Goal: Task Accomplishment & Management: Use online tool/utility

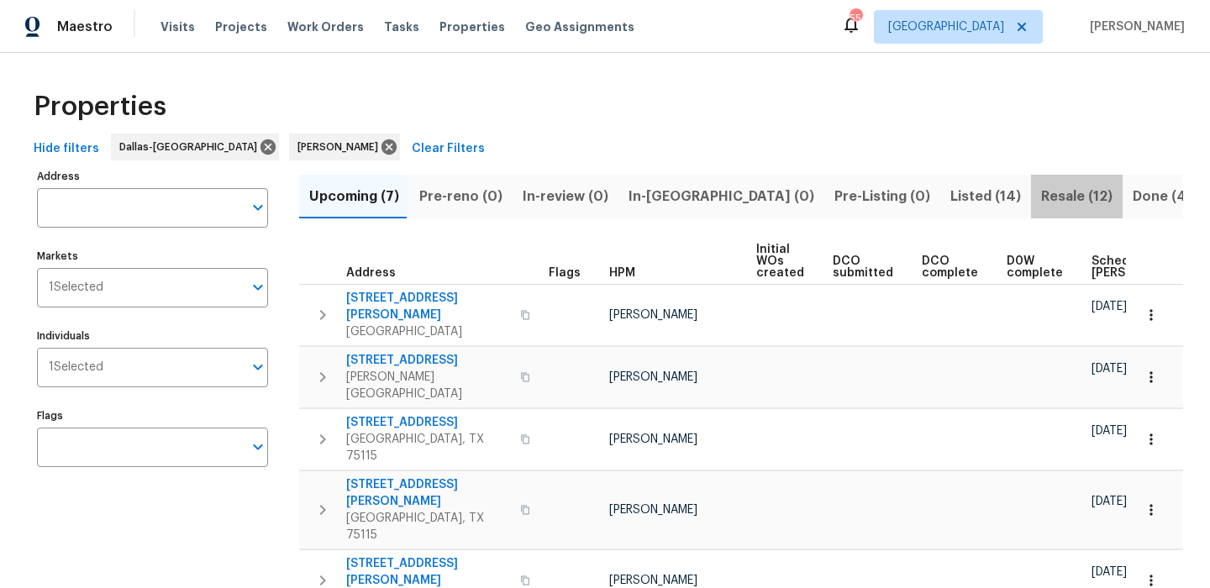
click at [1041, 201] on span "Resale (12)" at bounding box center [1076, 197] width 71 height 24
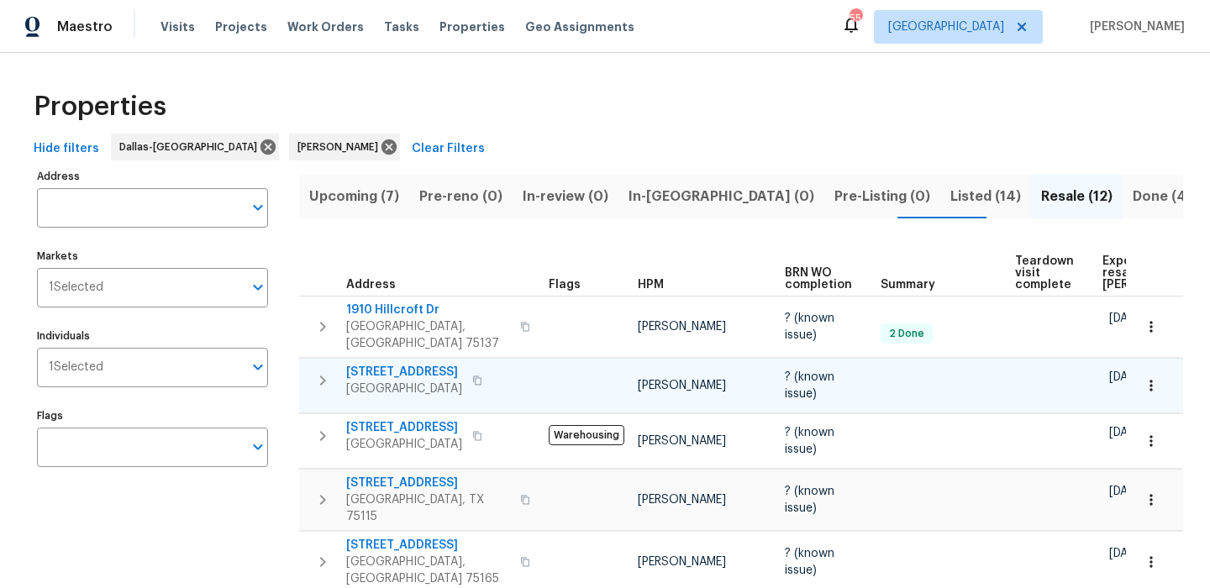
click at [361, 364] on span "2224 Bluff Ct" at bounding box center [404, 372] width 116 height 17
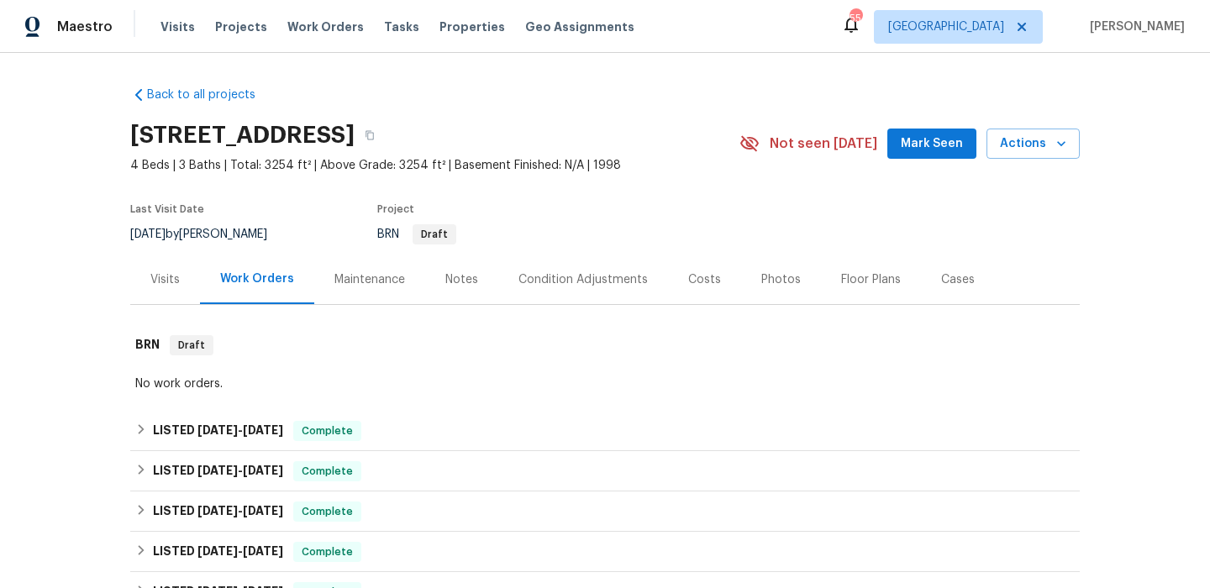
scroll to position [335, 0]
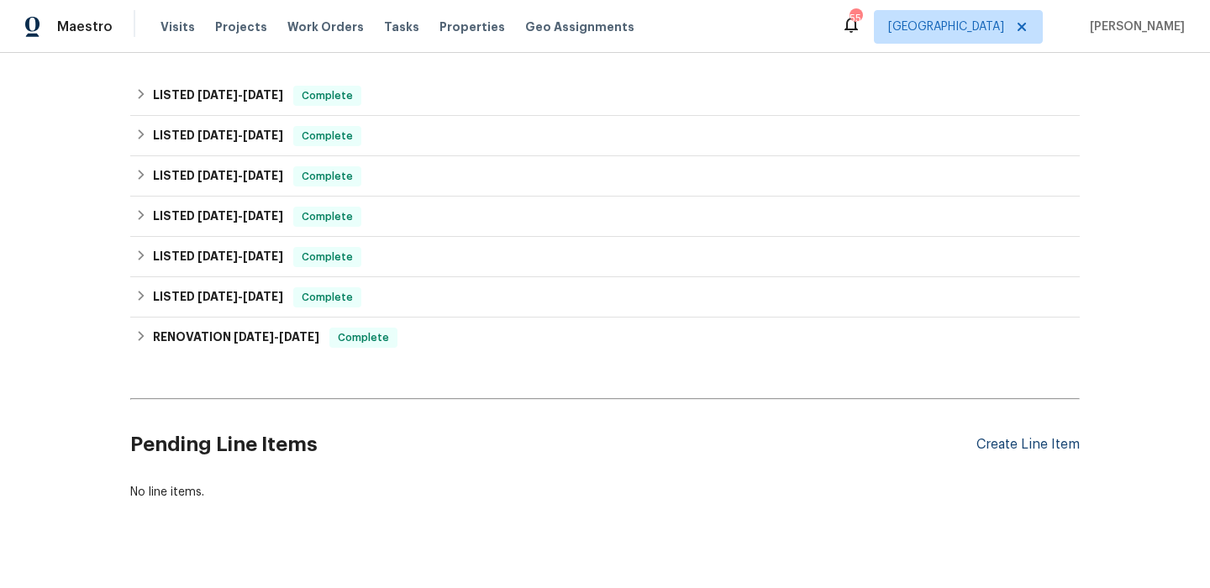
click at [991, 446] on div "Create Line Item" at bounding box center [1027, 445] width 103 height 16
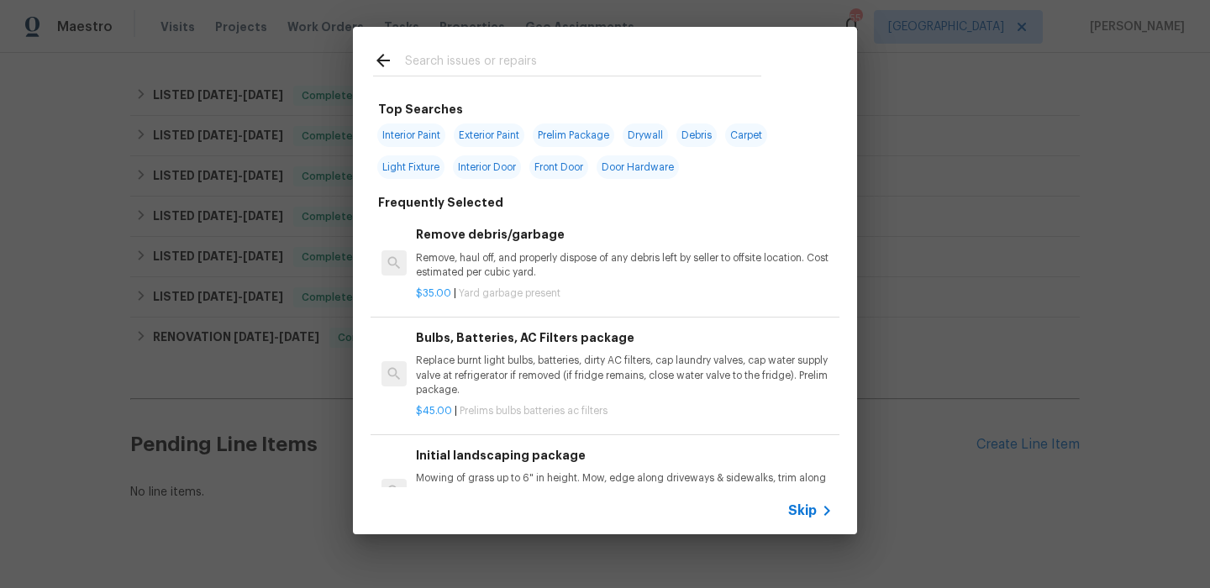
click at [813, 518] on span "Skip" at bounding box center [802, 510] width 29 height 17
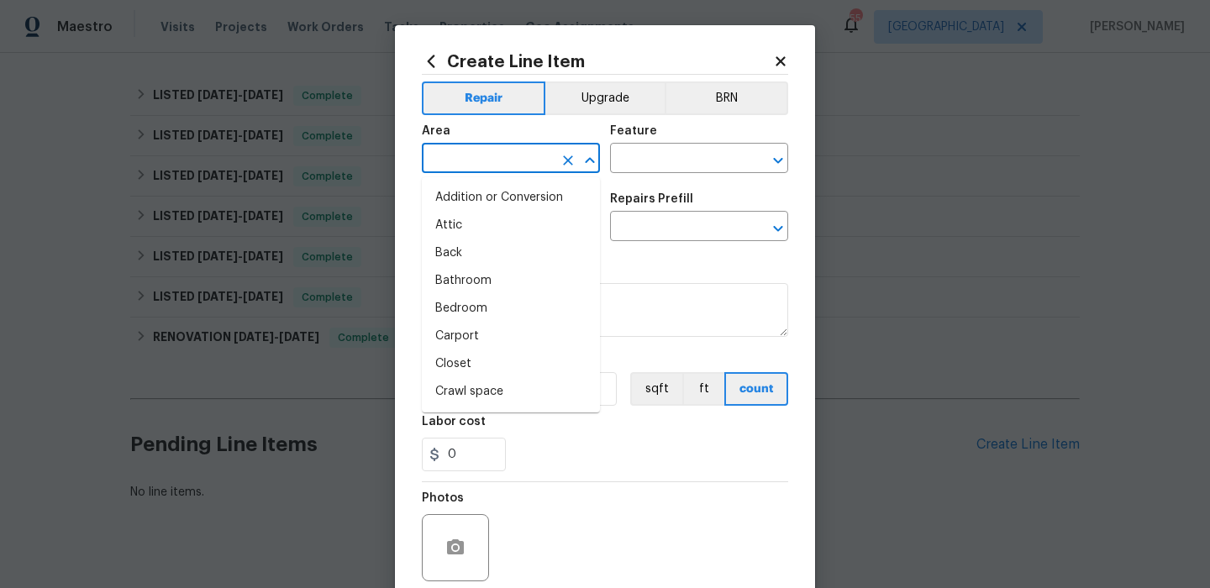
click at [502, 160] on input "text" at bounding box center [487, 160] width 131 height 26
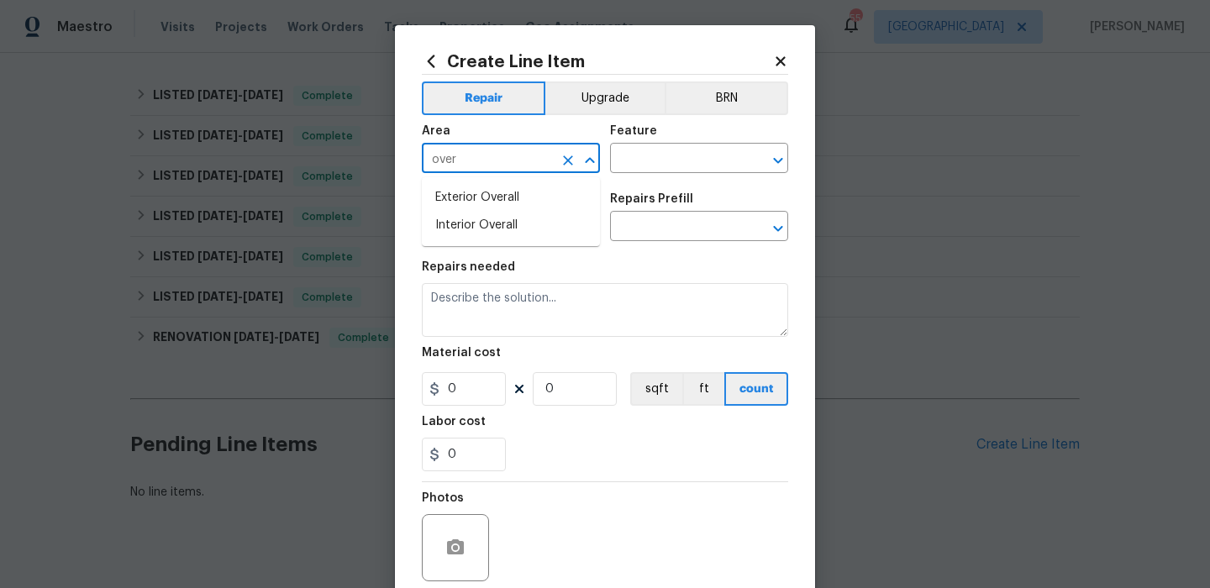
click at [513, 188] on li "Exterior Overall" at bounding box center [511, 198] width 178 height 28
type input "Exterior Overall"
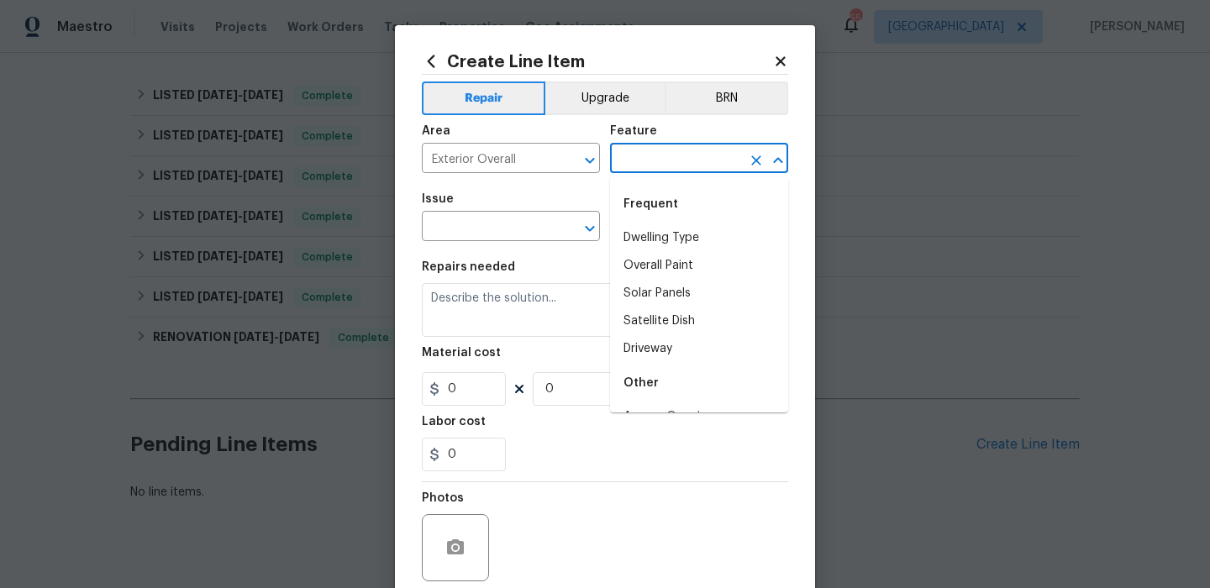
click at [681, 155] on input "text" at bounding box center [675, 160] width 131 height 26
click at [676, 223] on div "Other" at bounding box center [699, 204] width 178 height 40
click at [631, 223] on div "Other" at bounding box center [699, 204] width 178 height 40
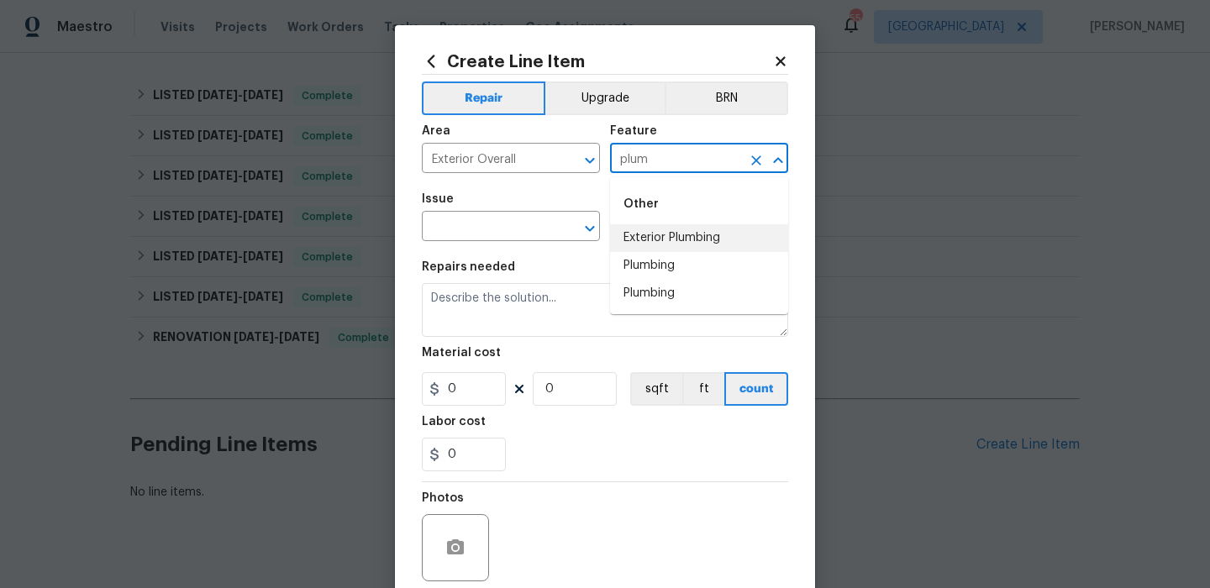
click at [631, 239] on li "Exterior Plumbing" at bounding box center [699, 238] width 178 height 28
type input "Exterior Plumbing"
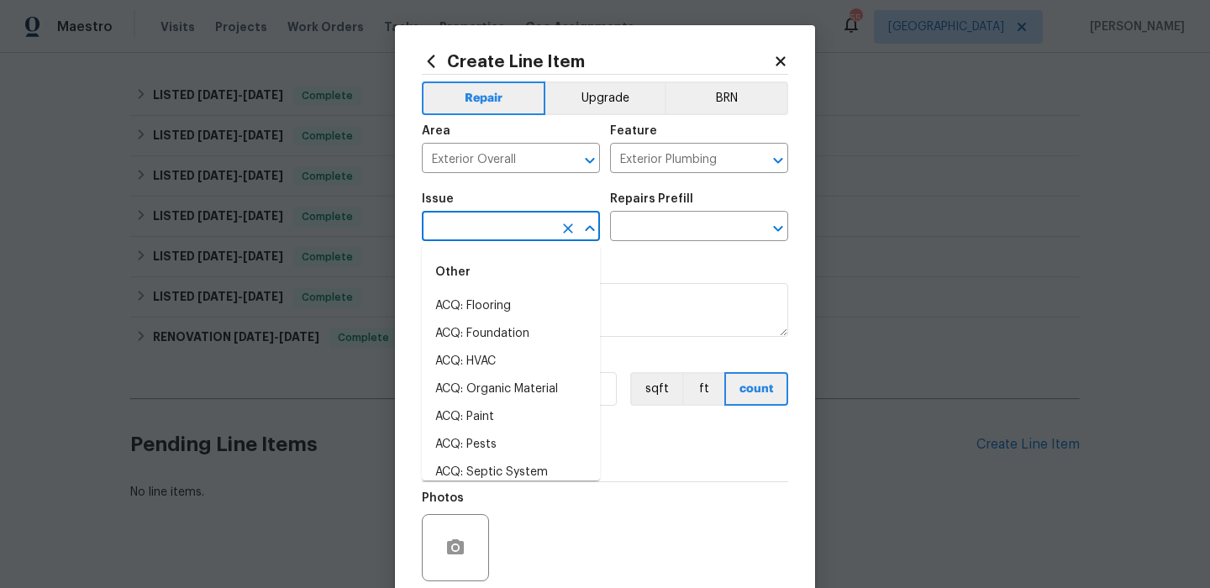
click at [505, 229] on input "text" at bounding box center [487, 228] width 131 height 26
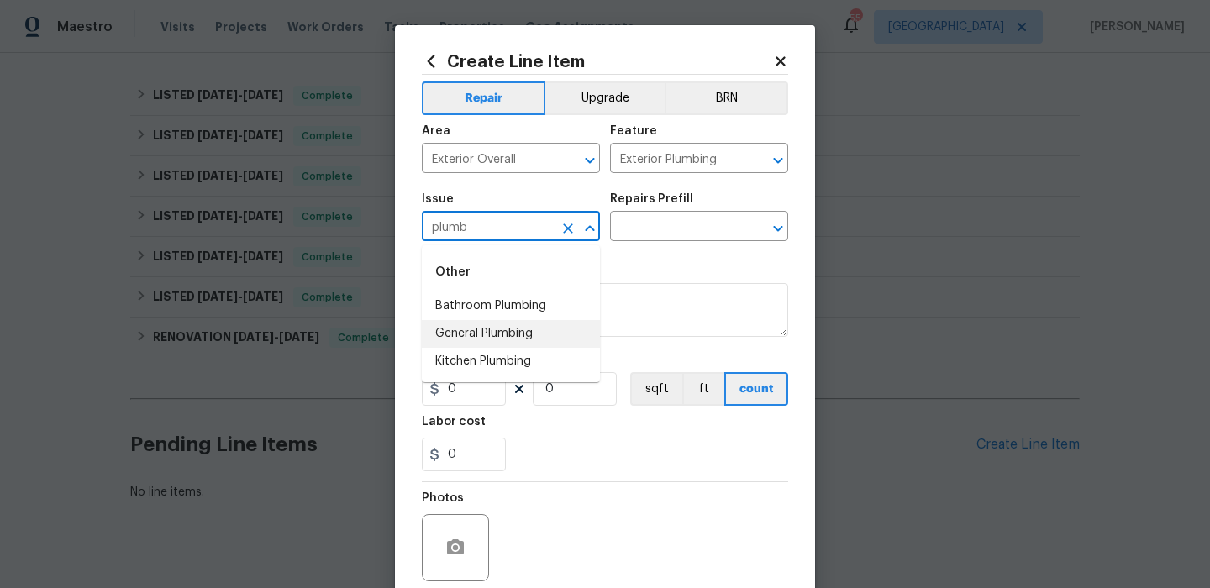
click at [510, 331] on li "General Plumbing" at bounding box center [511, 334] width 178 height 28
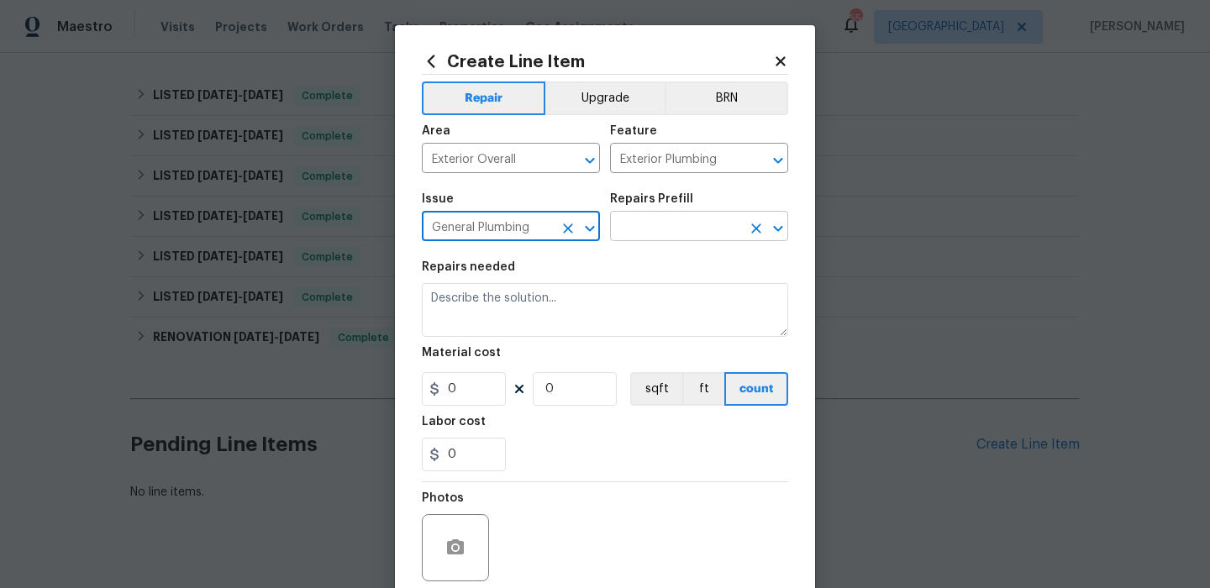
type input "General Plumbing"
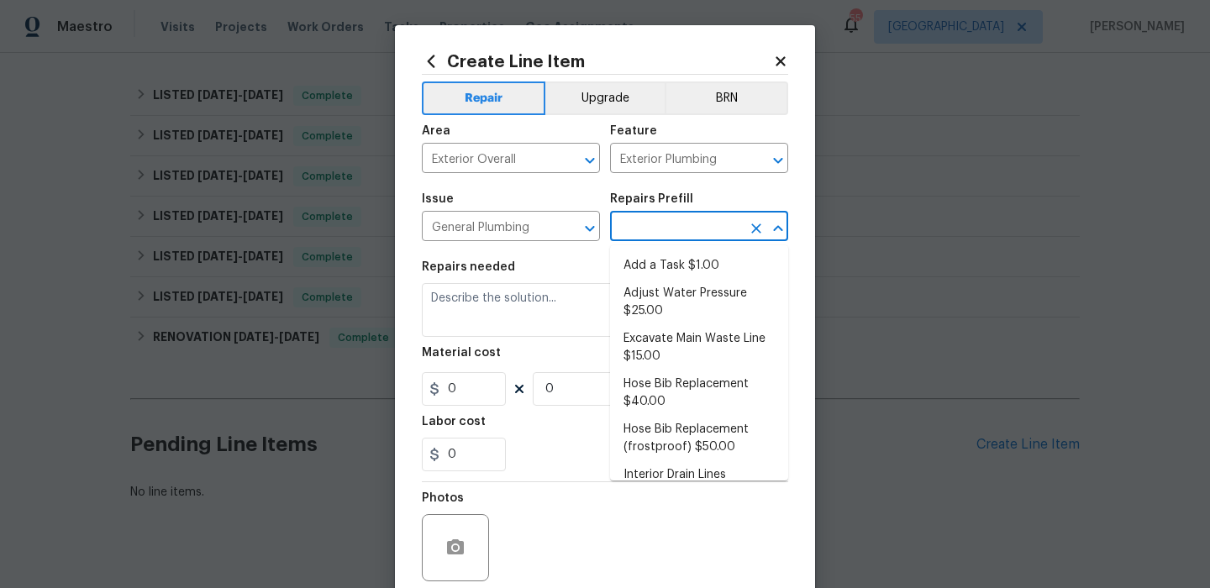
click at [658, 235] on input "text" at bounding box center [675, 228] width 131 height 26
click at [648, 273] on li "Add a Task $1.00" at bounding box center [699, 266] width 178 height 28
type input "Plumbing"
type input "Add a Task $1.00"
type textarea "HPM to detail"
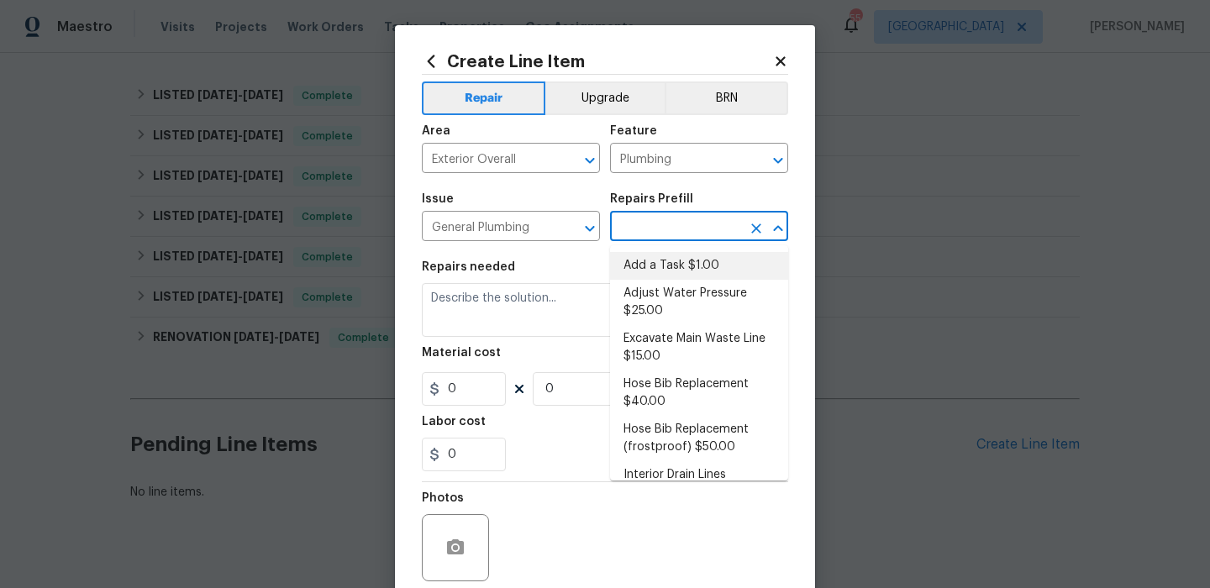
type input "1"
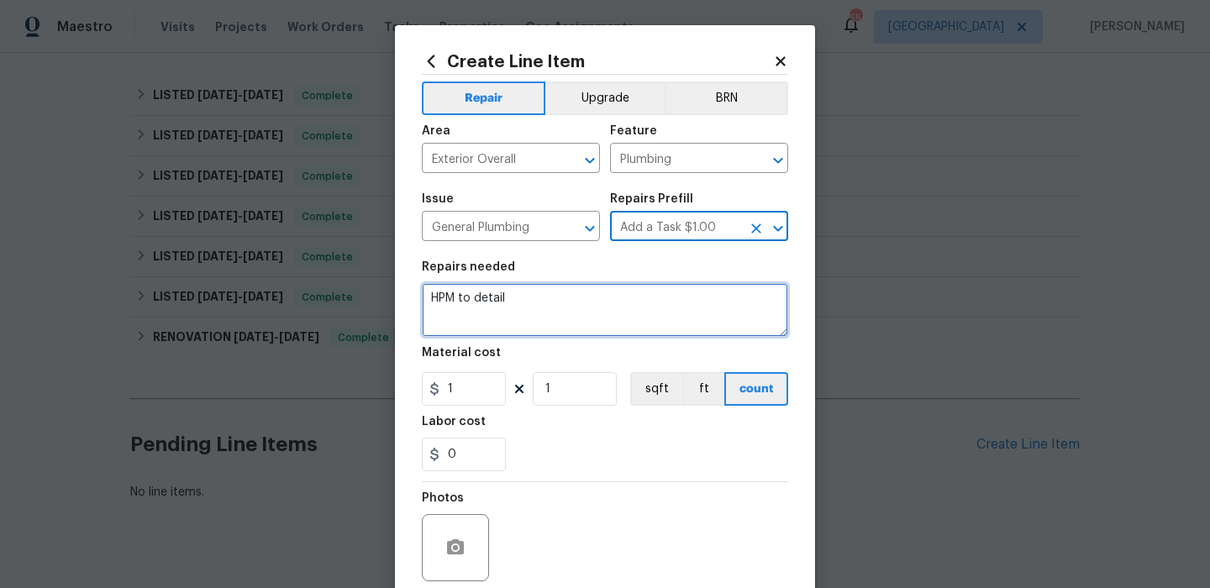
click at [587, 320] on textarea "HPM to detail" at bounding box center [605, 310] width 366 height 54
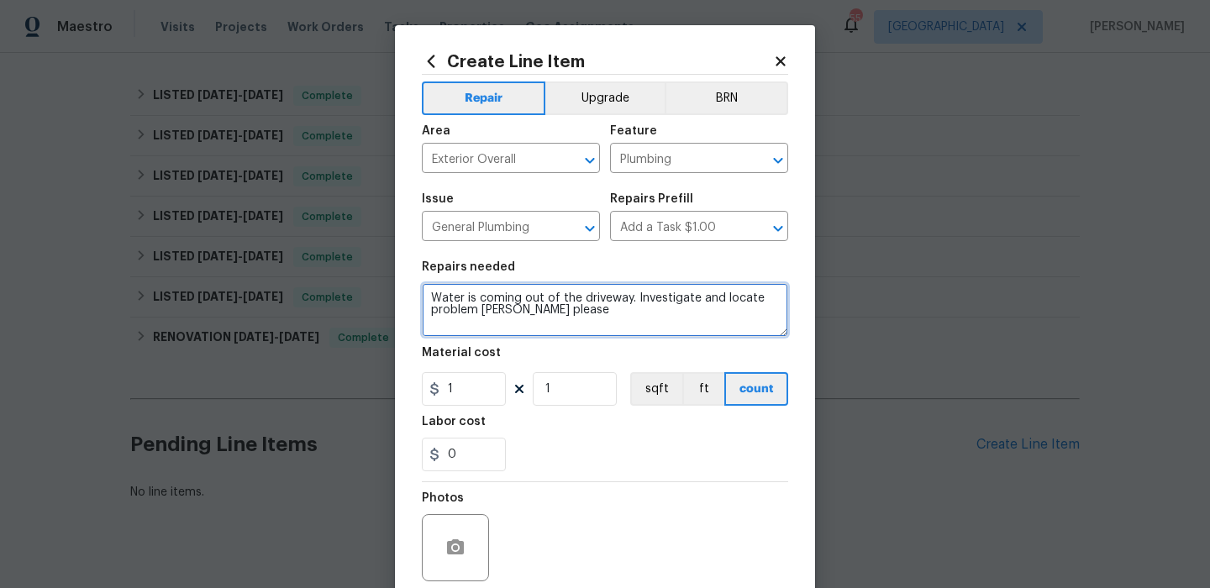
scroll to position [136, 0]
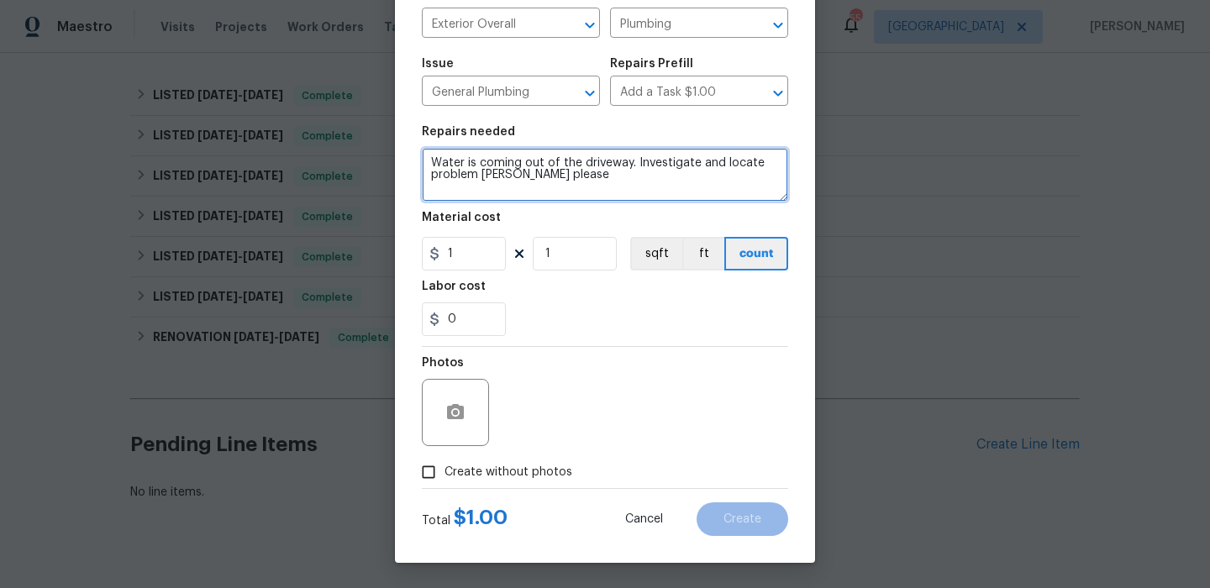
type textarea "Water is coming out of the driveway. Investigate and locate problem [PERSON_NAM…"
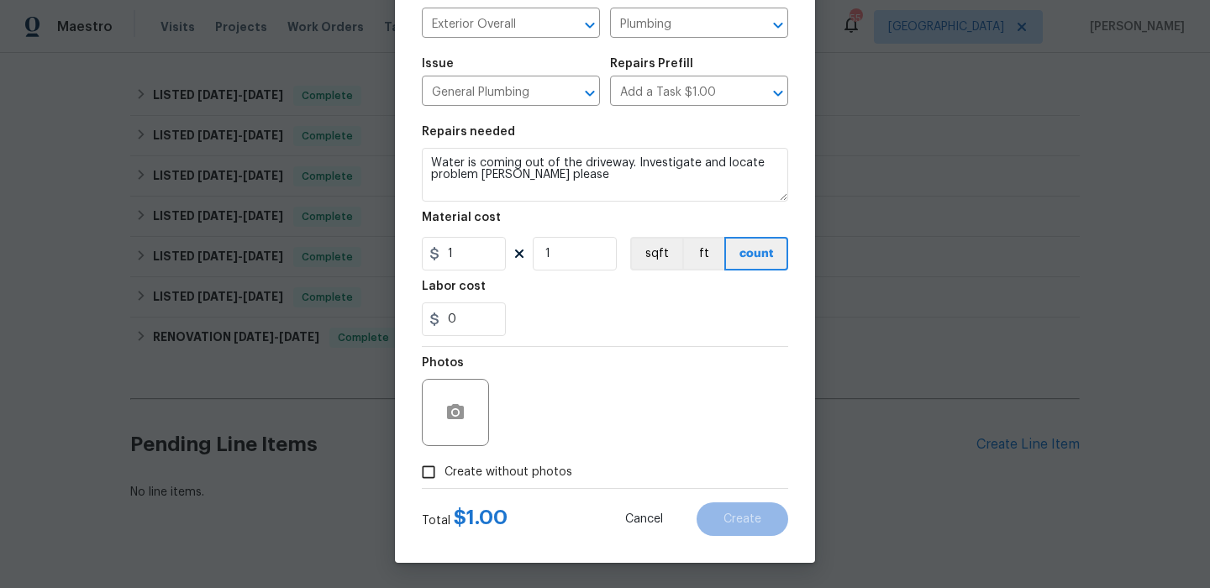
click at [467, 486] on label "Create without photos" at bounding box center [493, 472] width 160 height 32
click at [445, 486] on input "Create without photos" at bounding box center [429, 472] width 32 height 32
checkbox input "true"
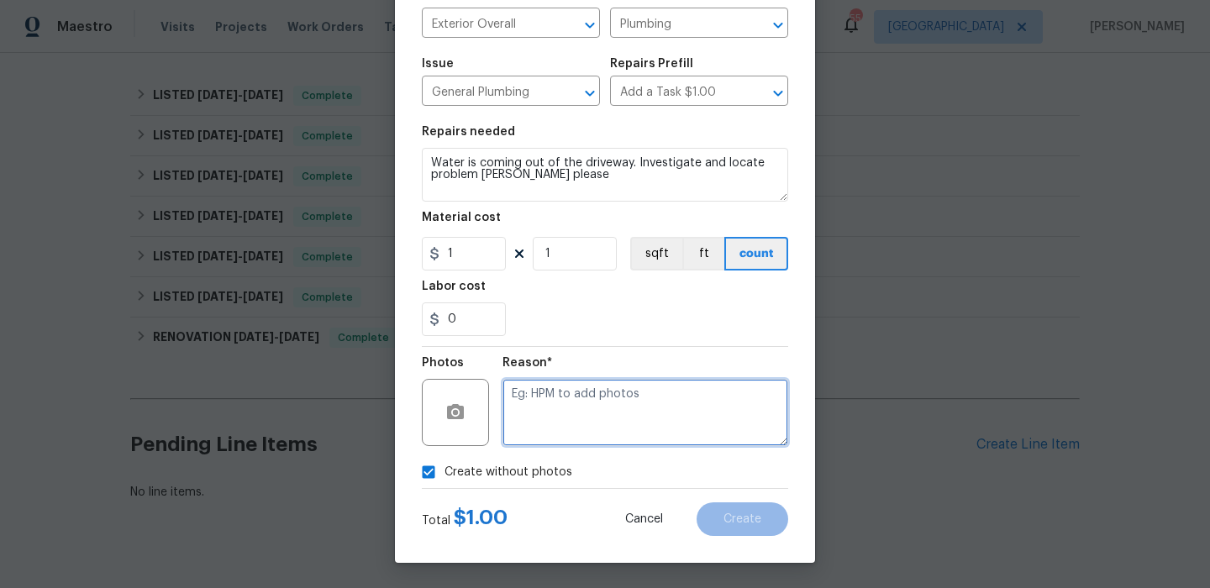
click at [547, 424] on textarea at bounding box center [645, 412] width 286 height 67
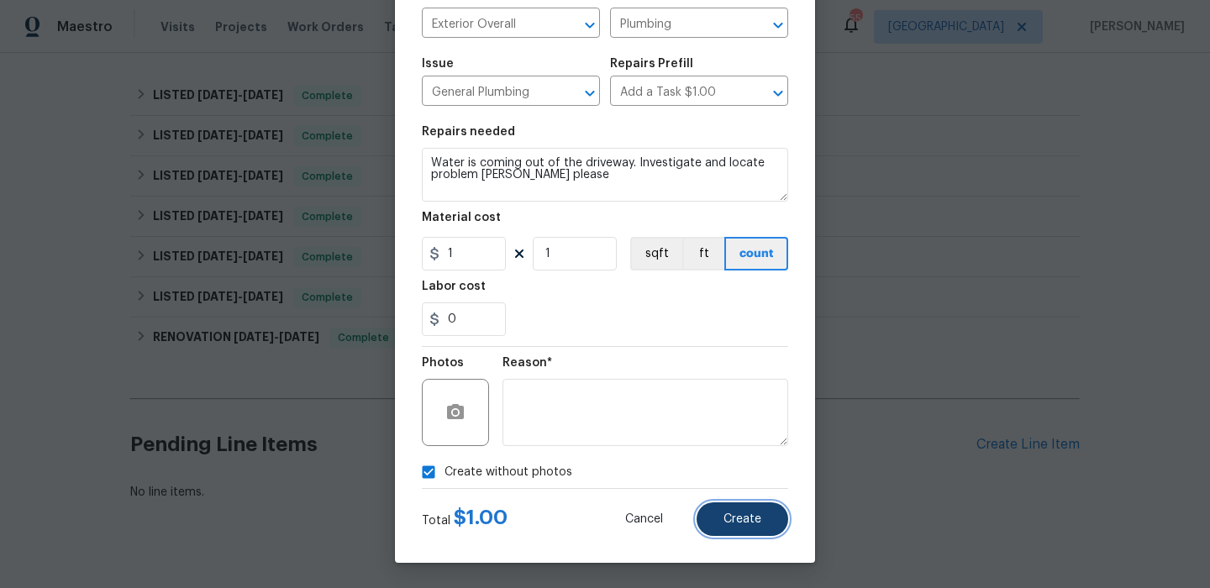
click at [739, 521] on span "Create" at bounding box center [742, 519] width 38 height 13
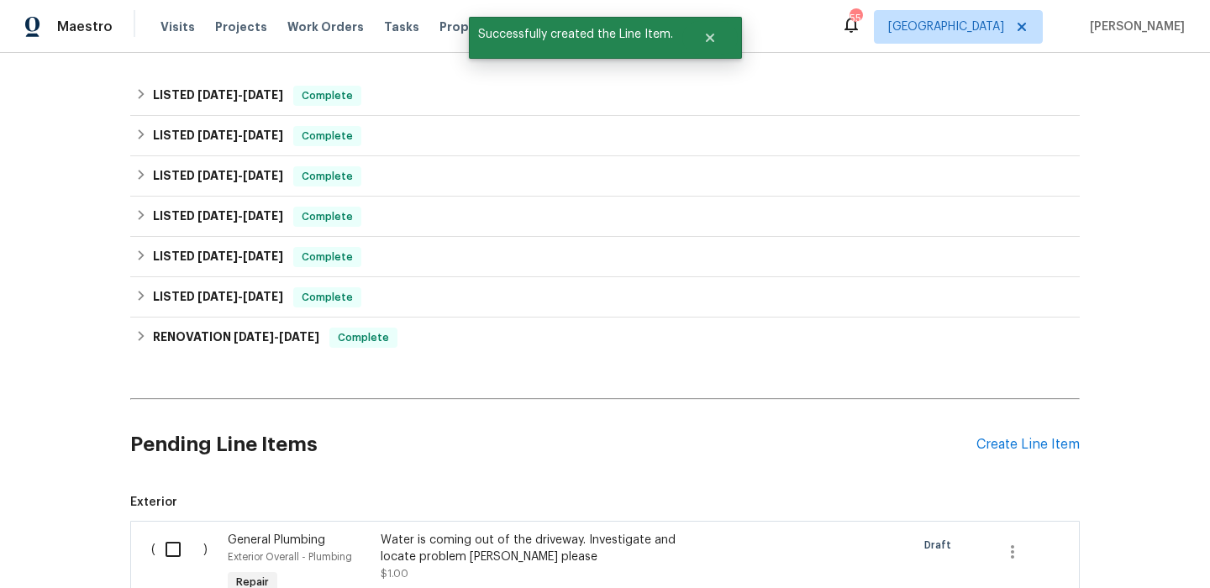
scroll to position [457, 0]
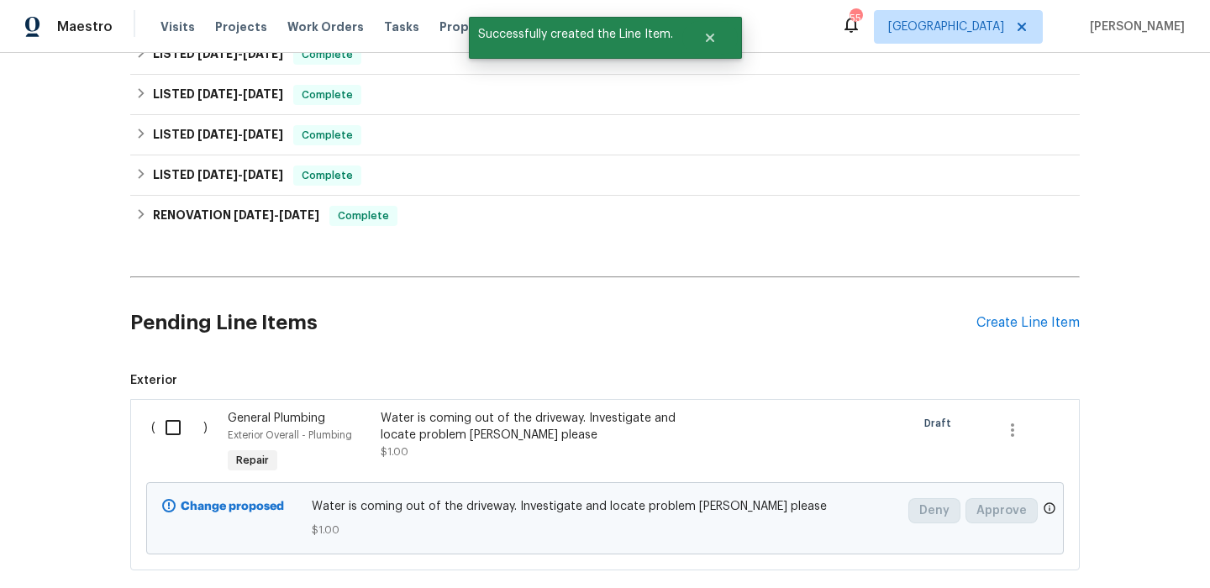
click at [174, 425] on input "checkbox" at bounding box center [179, 427] width 48 height 35
checkbox input "true"
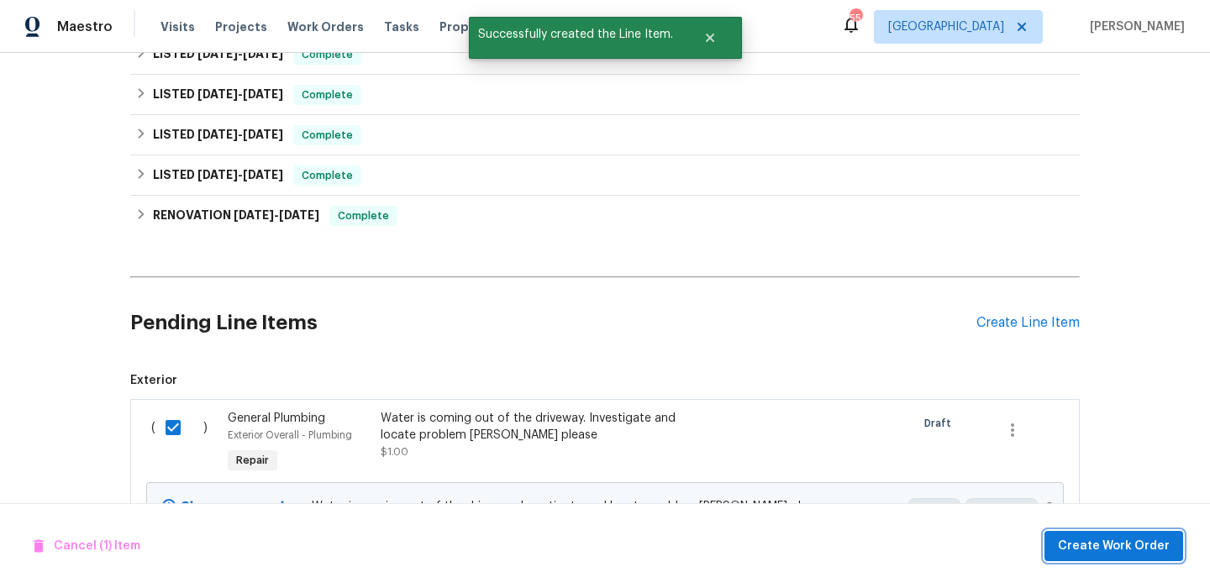
click at [1086, 546] on span "Create Work Order" at bounding box center [1114, 546] width 112 height 21
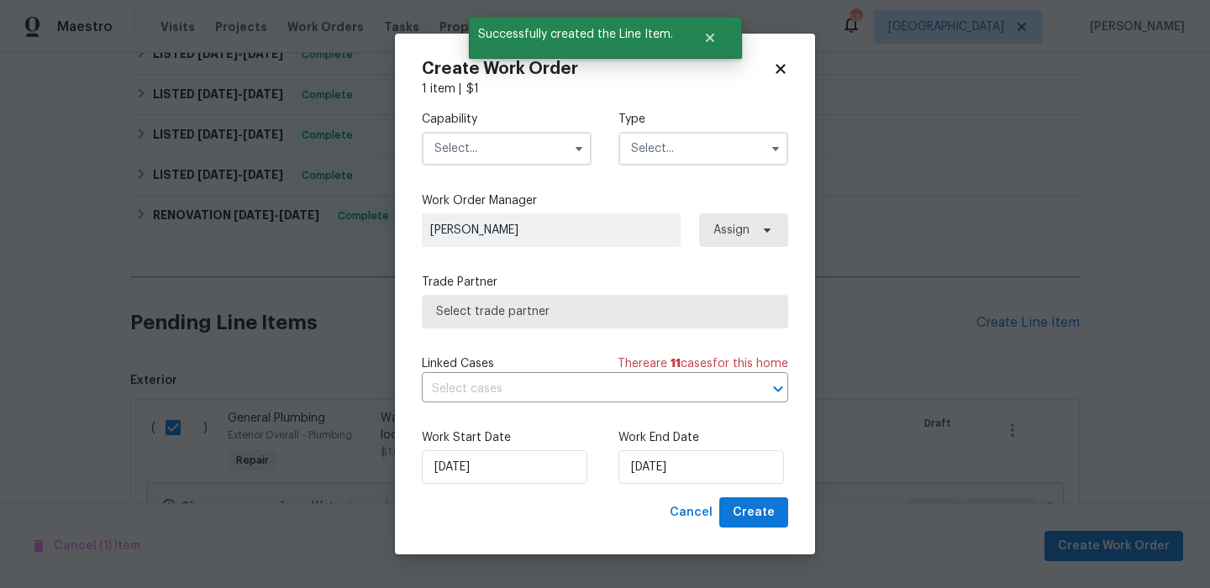
click at [523, 176] on div "Capability Type" at bounding box center [605, 138] width 366 height 82
click at [534, 160] on input "text" at bounding box center [507, 149] width 170 height 34
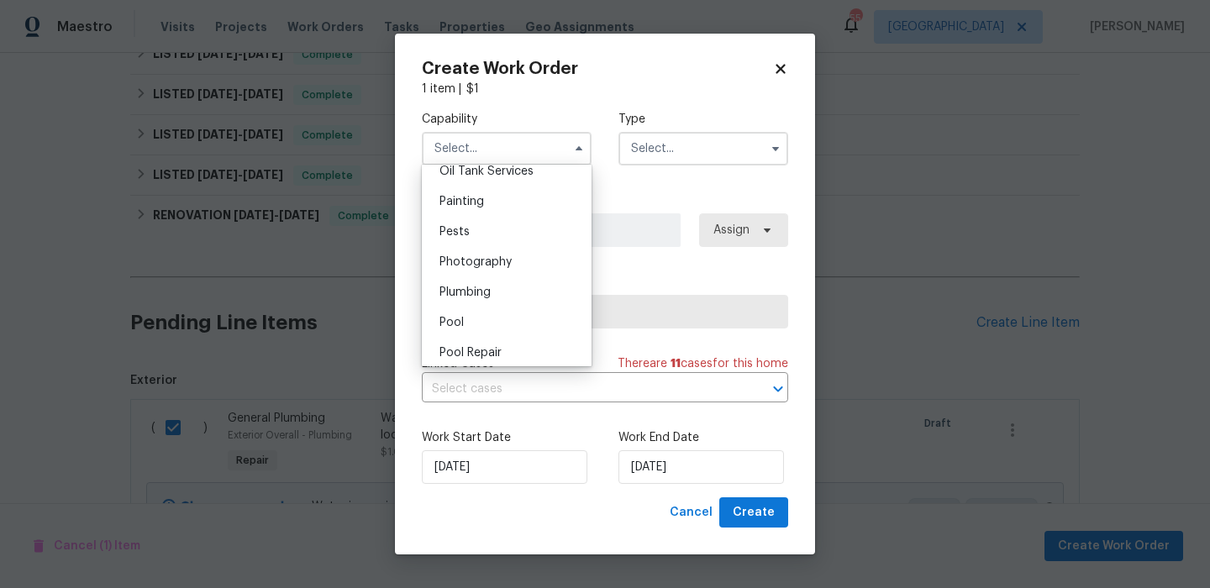
scroll to position [1395, 0]
click at [519, 280] on div "Plumbing" at bounding box center [506, 291] width 161 height 30
type input "Plumbing"
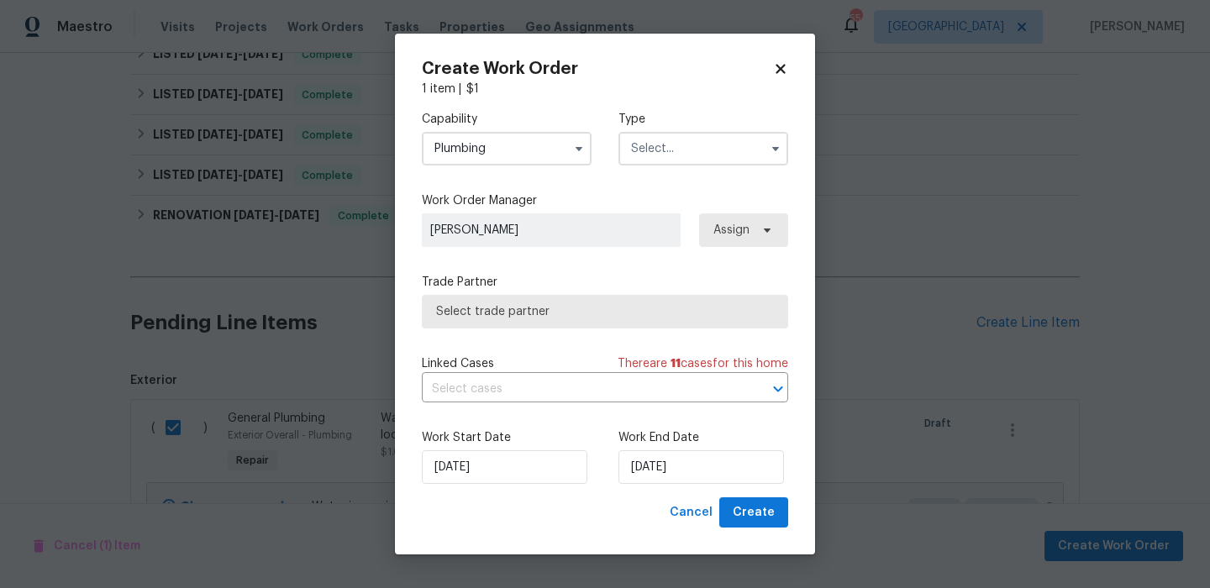
click at [687, 150] on input "text" at bounding box center [703, 149] width 170 height 34
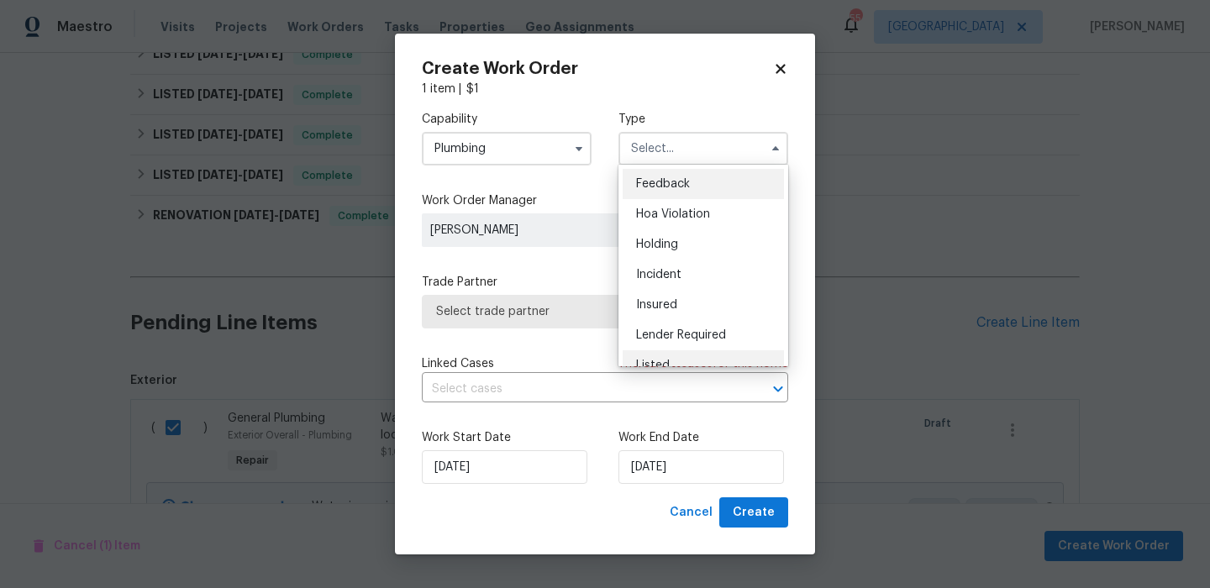
click at [676, 358] on div "Listed" at bounding box center [703, 365] width 161 height 30
type input "Listed"
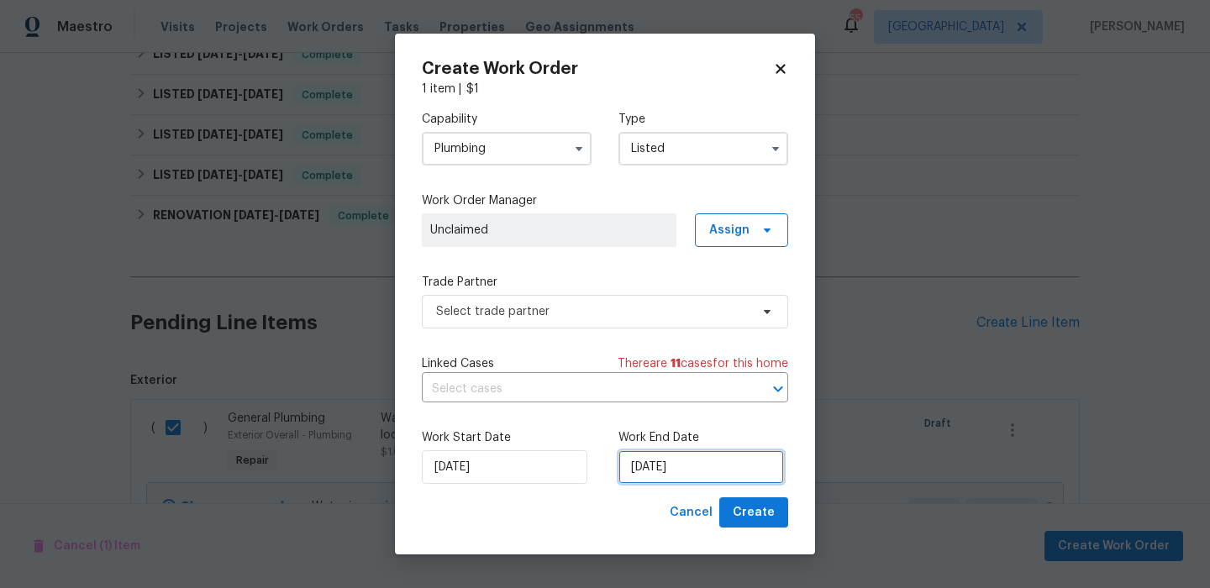
click at [670, 481] on input "[DATE]" at bounding box center [701, 467] width 166 height 34
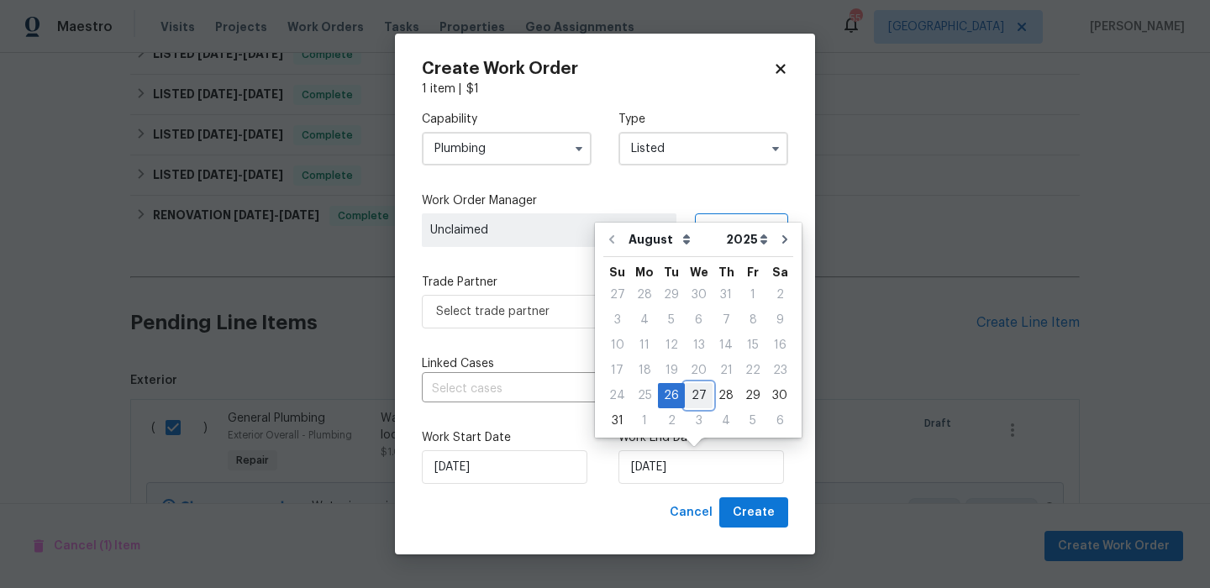
click at [700, 397] on div "27" at bounding box center [699, 396] width 28 height 24
type input "[DATE]"
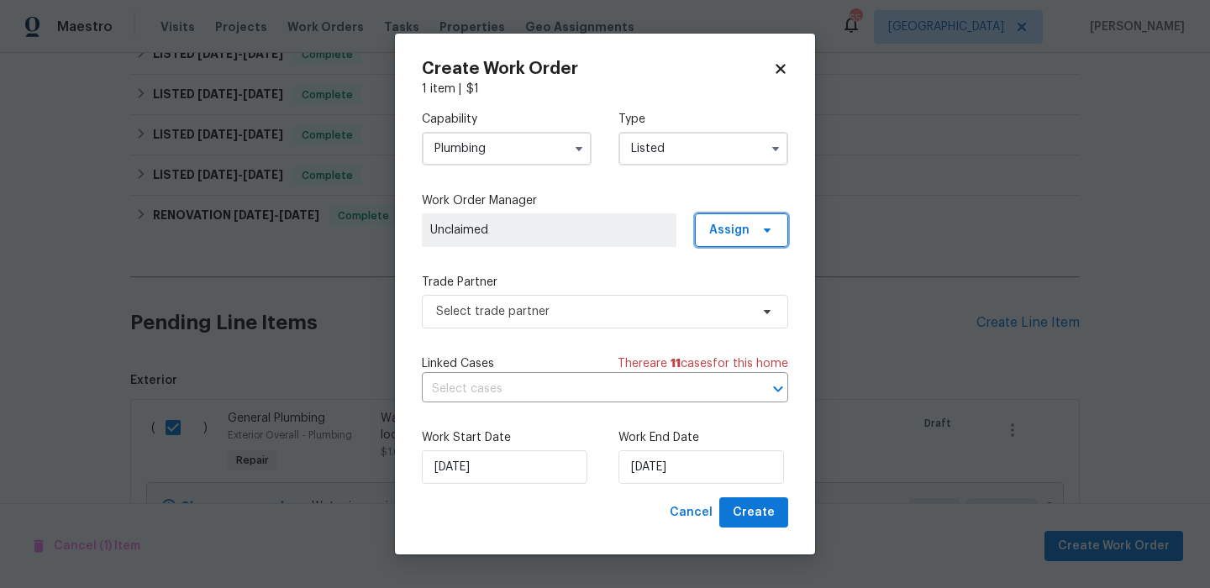
click at [702, 235] on span "Assign" at bounding box center [741, 230] width 93 height 34
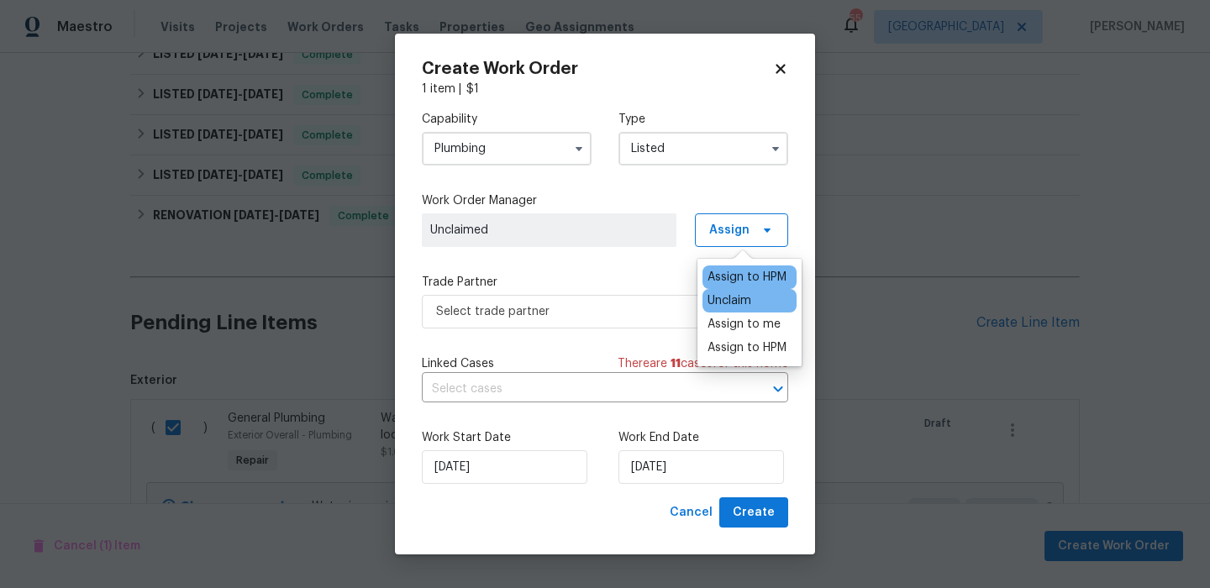
click at [711, 274] on div "Assign to HPM" at bounding box center [747, 277] width 79 height 17
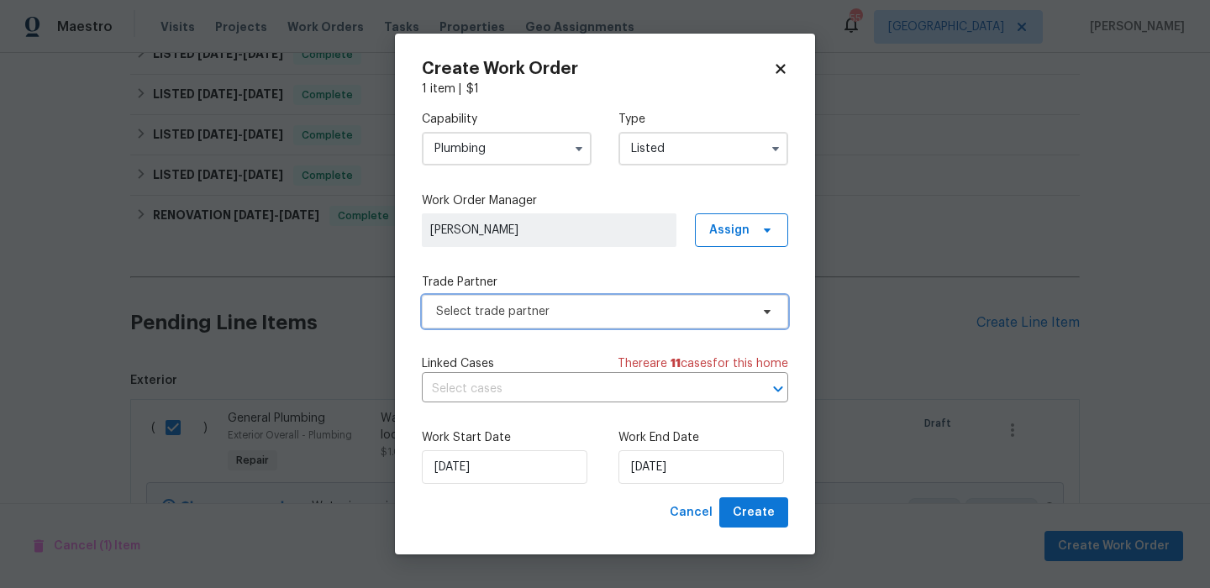
click at [632, 308] on span "Select trade partner" at bounding box center [592, 311] width 313 height 17
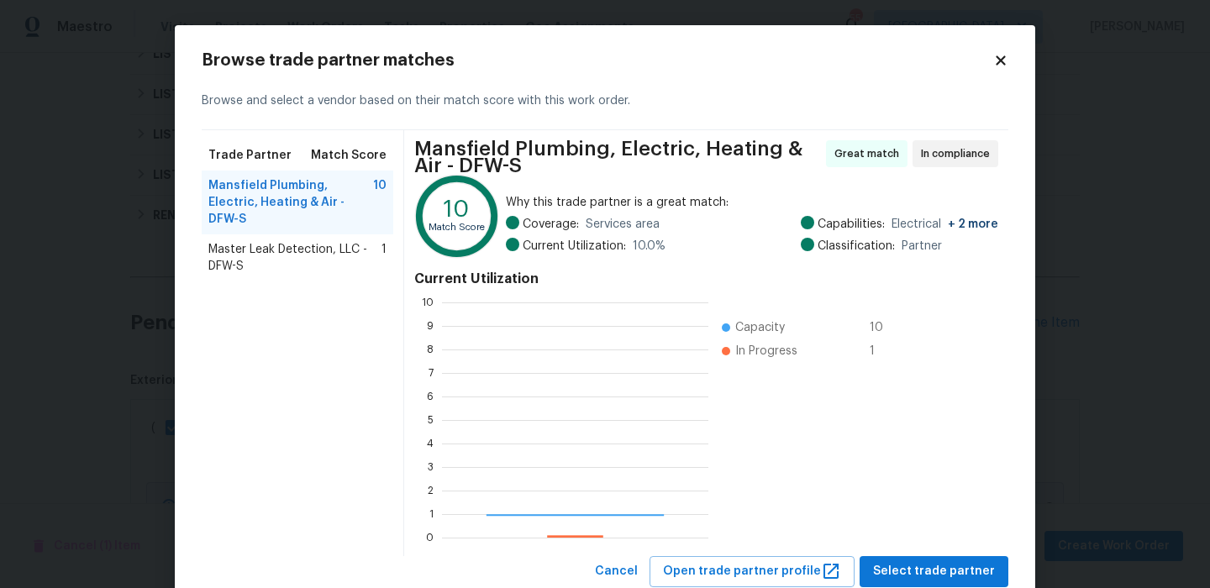
scroll to position [235, 266]
click at [345, 241] on span "Master Leak Detection, LLC - DFW-S" at bounding box center [294, 258] width 173 height 34
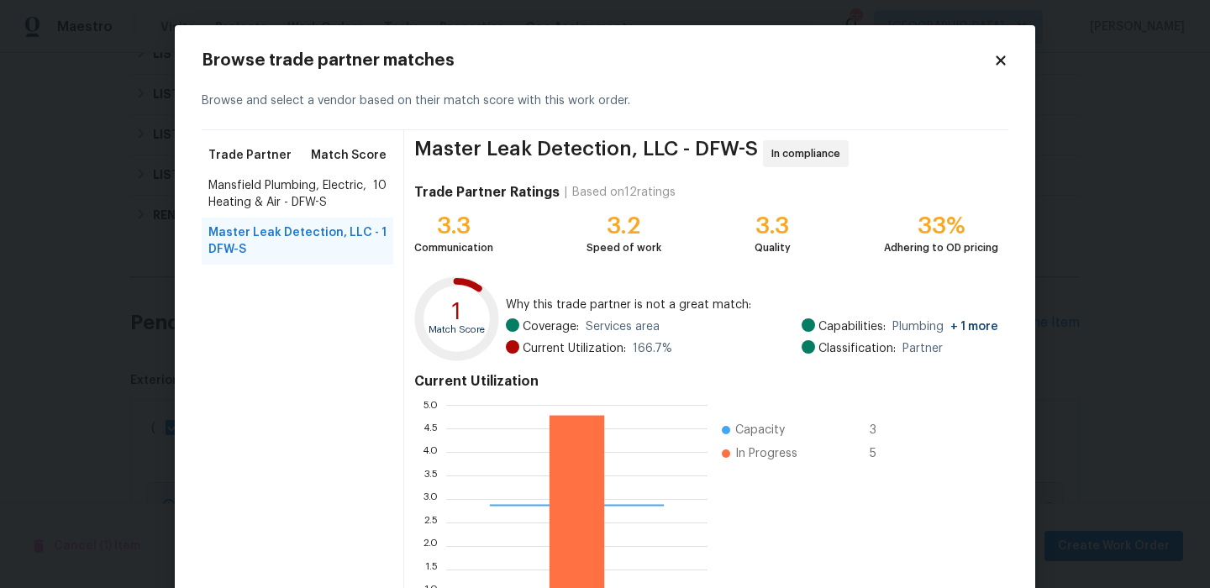
scroll to position [153, 0]
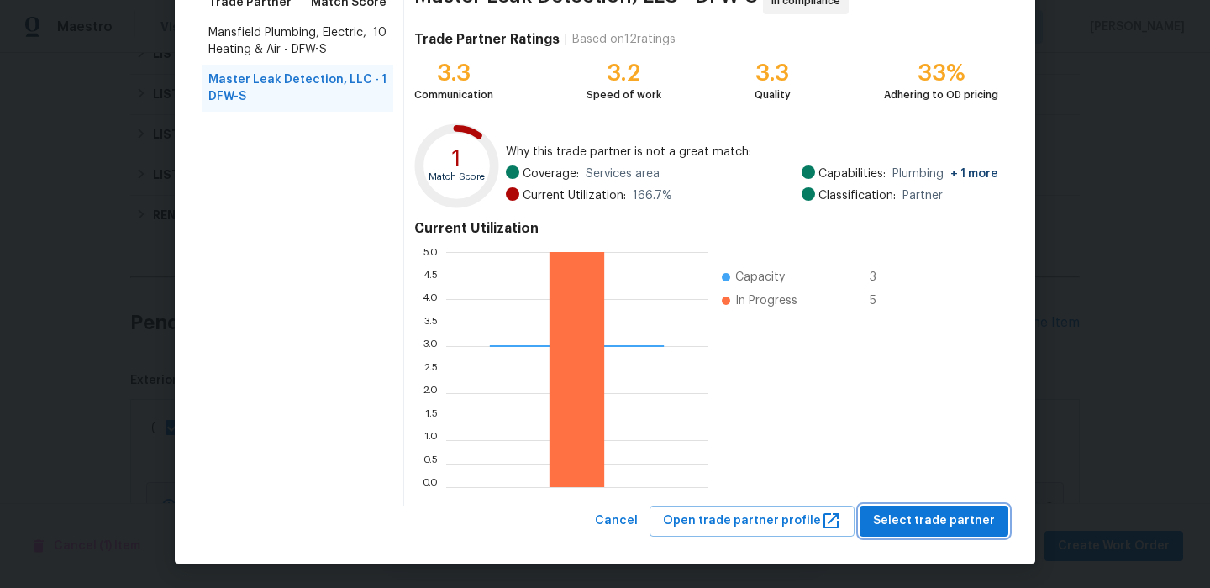
click at [908, 516] on span "Select trade partner" at bounding box center [934, 521] width 122 height 21
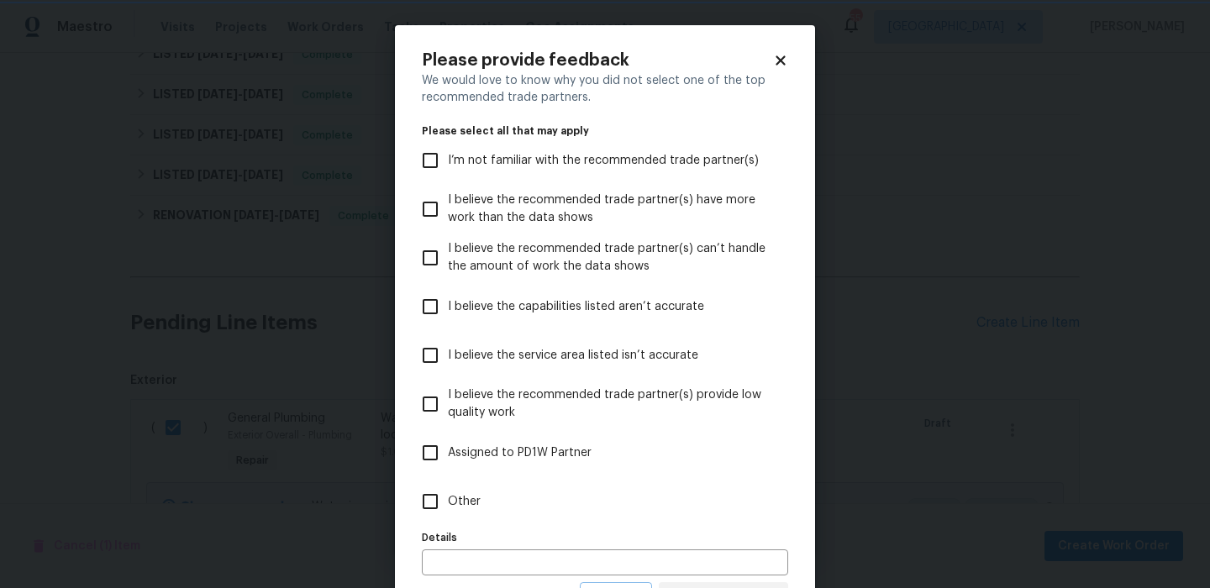
scroll to position [0, 0]
click at [585, 481] on label "Other" at bounding box center [594, 501] width 362 height 49
click at [448, 484] on input "Other" at bounding box center [430, 501] width 35 height 35
checkbox input "true"
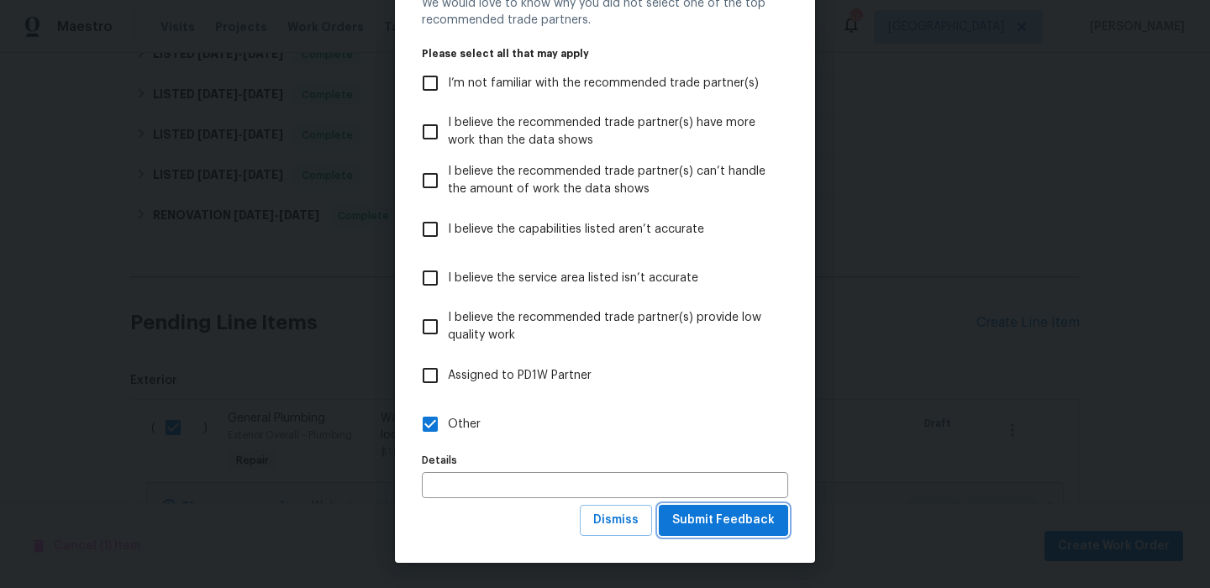
click at [713, 511] on span "Submit Feedback" at bounding box center [723, 520] width 103 height 21
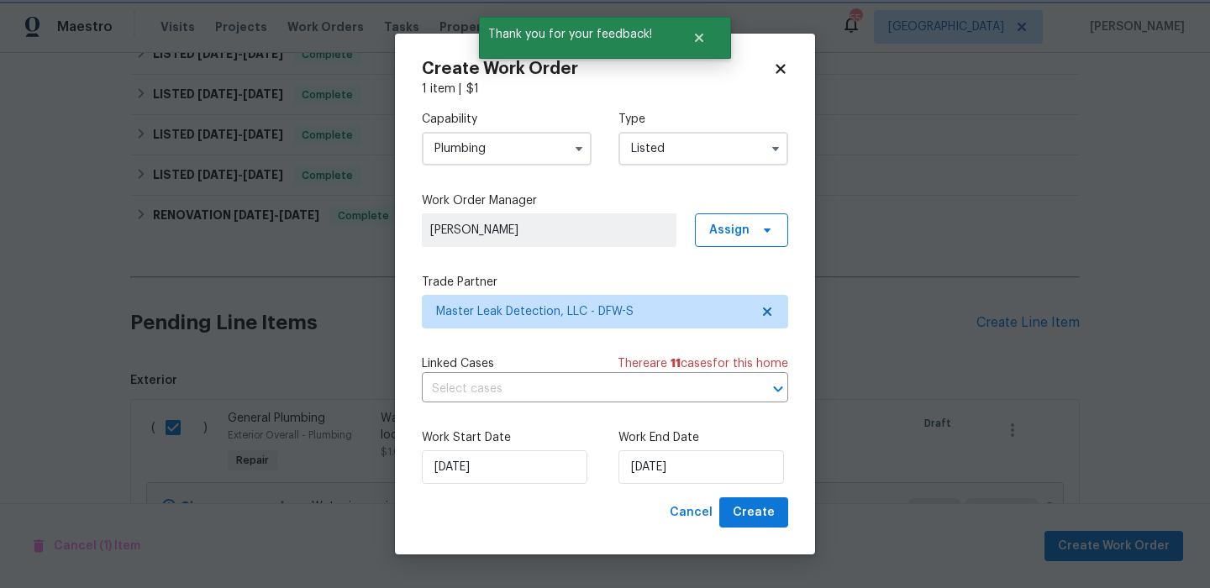
scroll to position [0, 0]
click at [744, 509] on span "Create" at bounding box center [754, 512] width 42 height 21
checkbox input "false"
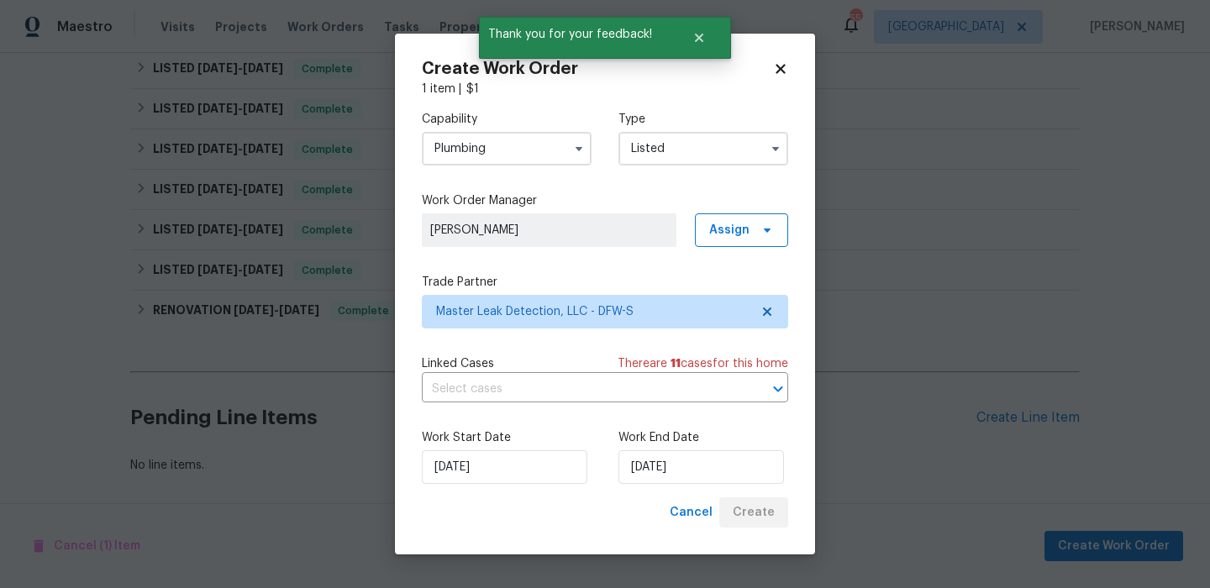
scroll to position [447, 0]
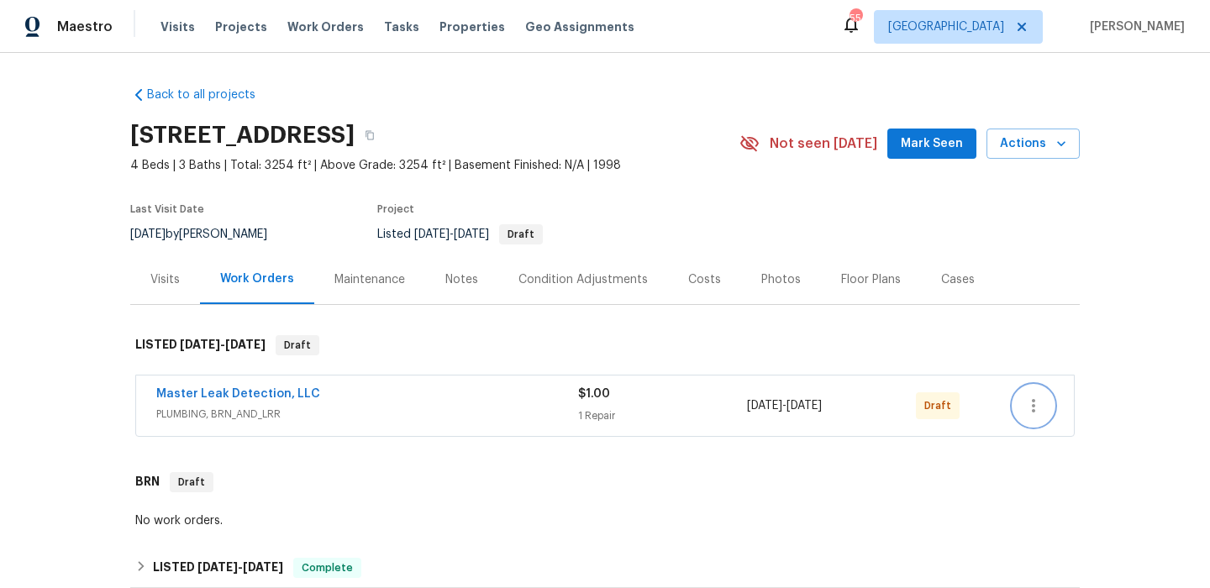
click at [1026, 408] on icon "button" at bounding box center [1033, 406] width 20 height 20
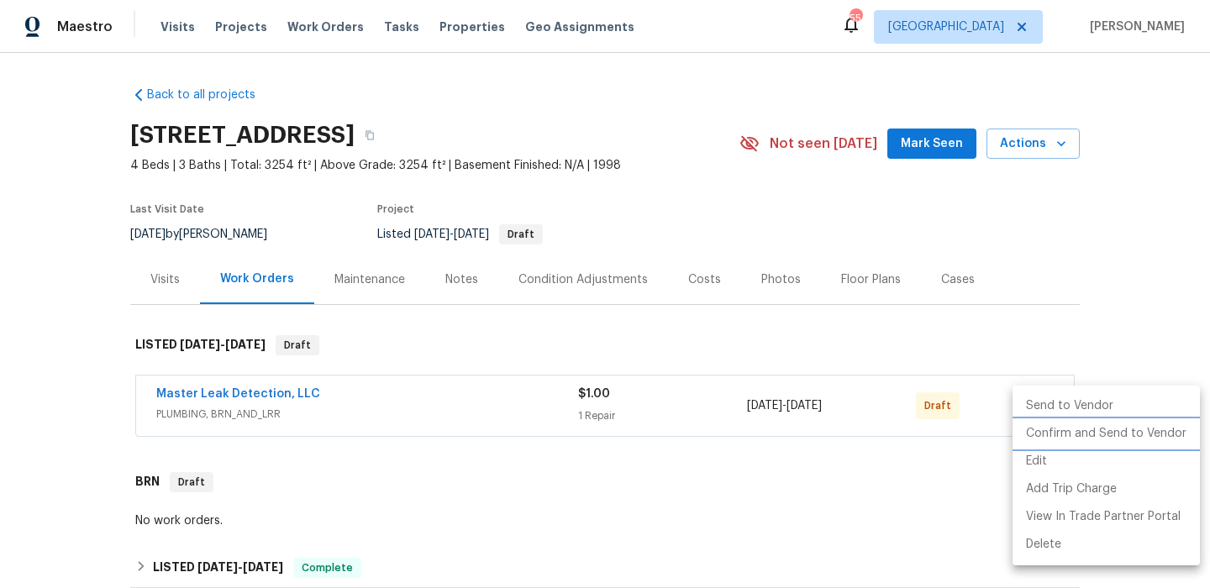
click at [1085, 424] on li "Confirm and Send to Vendor" at bounding box center [1106, 434] width 187 height 28
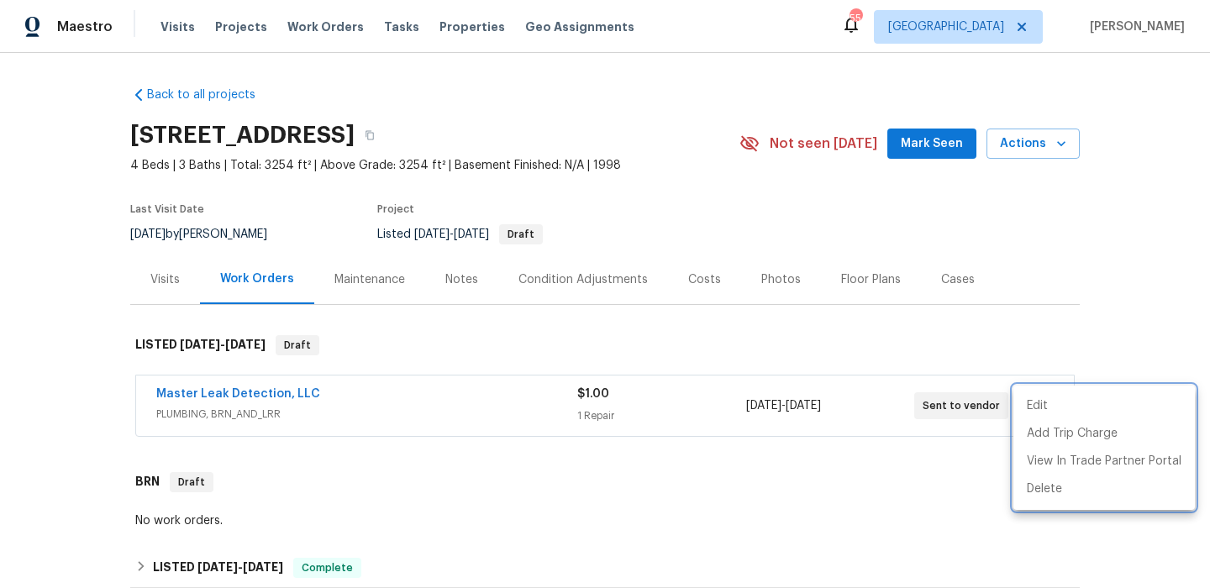
click at [987, 309] on div at bounding box center [605, 294] width 1210 height 588
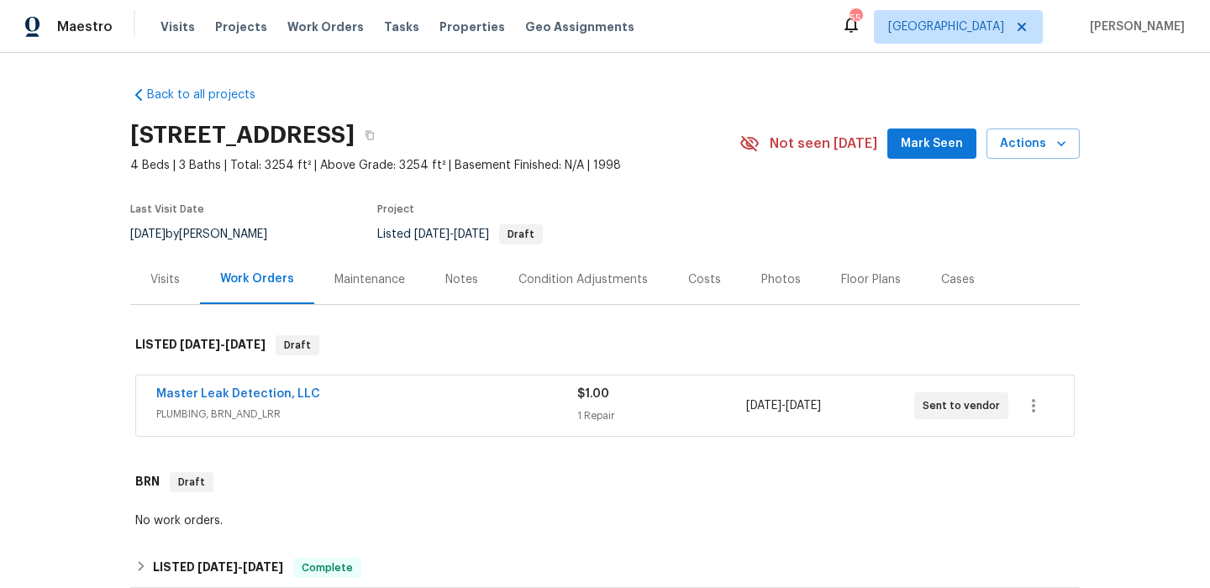
click at [905, 150] on button "Mark Seen" at bounding box center [931, 144] width 89 height 31
